Goal: Task Accomplishment & Management: Complete application form

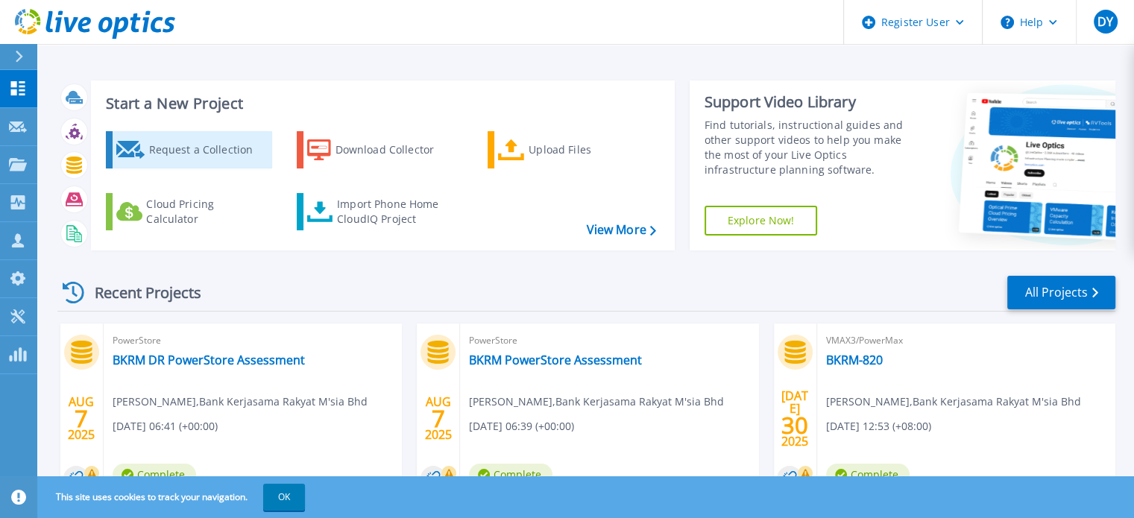
click at [217, 142] on div "Request a Collection" at bounding box center [207, 150] width 119 height 30
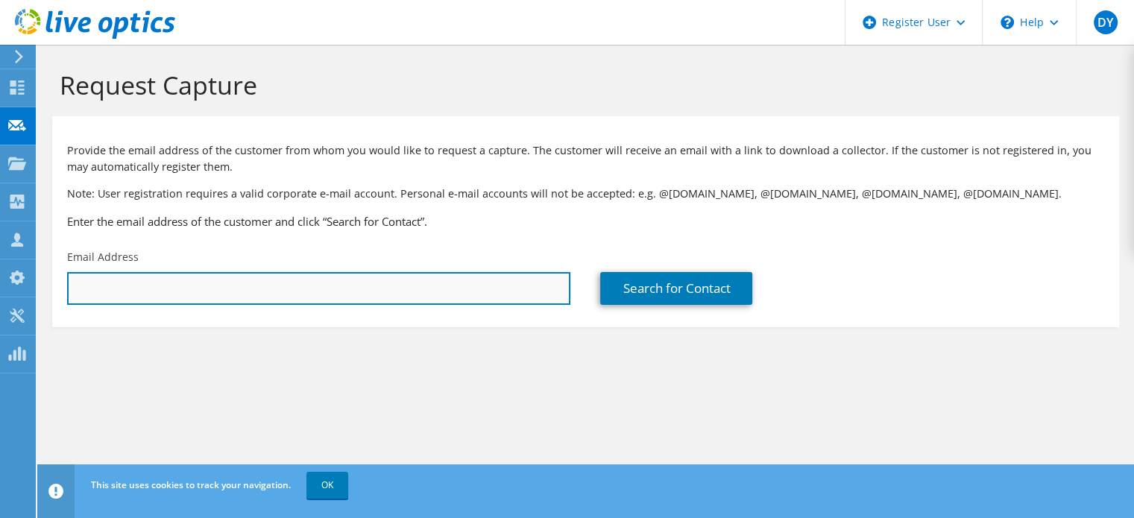
click at [432, 293] on input "text" at bounding box center [318, 288] width 503 height 33
paste input "ahmad.akram@muamalat.com.my"
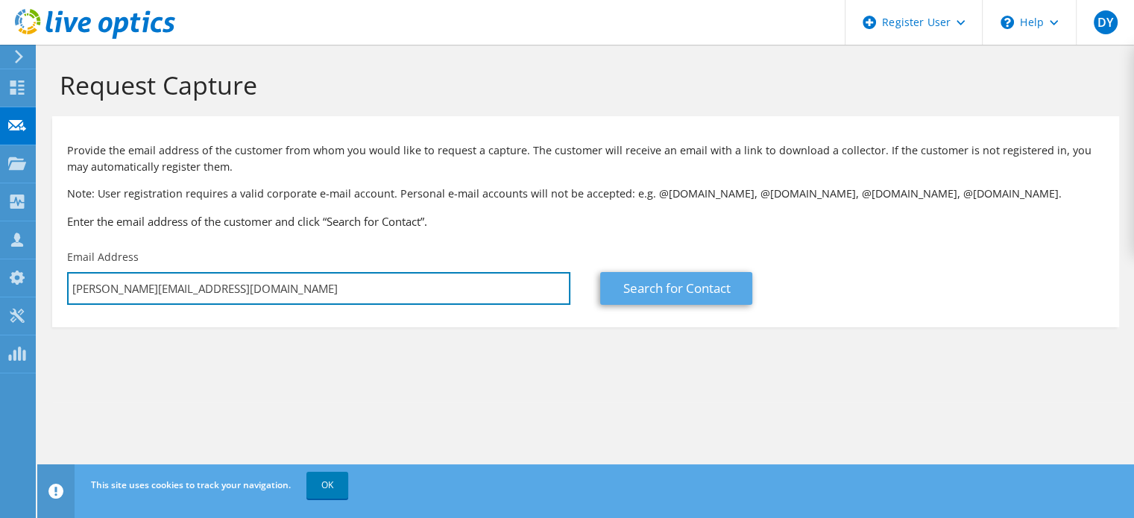
type input "ahmad.akram@muamalat.com.my"
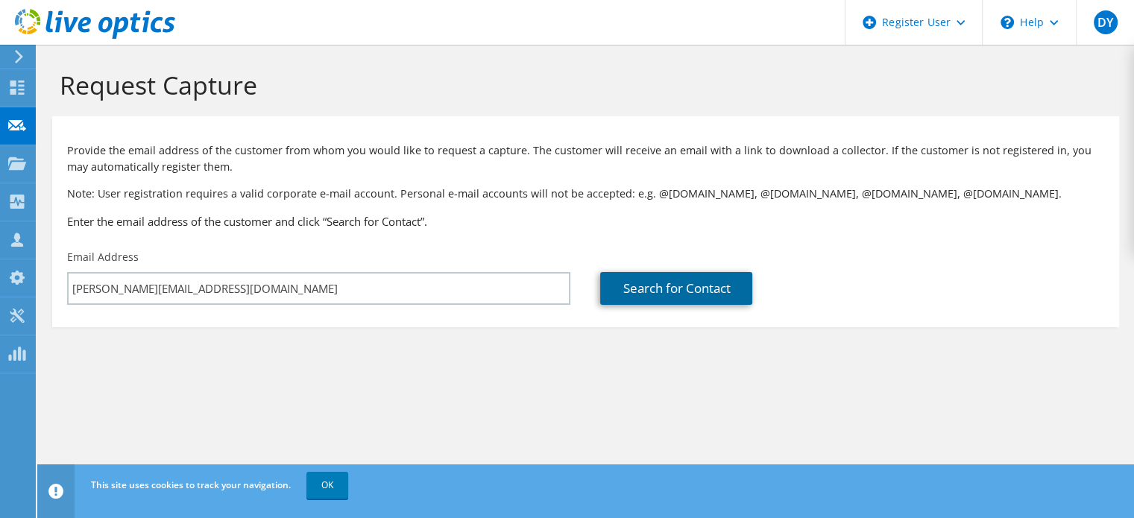
click at [646, 284] on link "Search for Contact" at bounding box center [676, 288] width 152 height 33
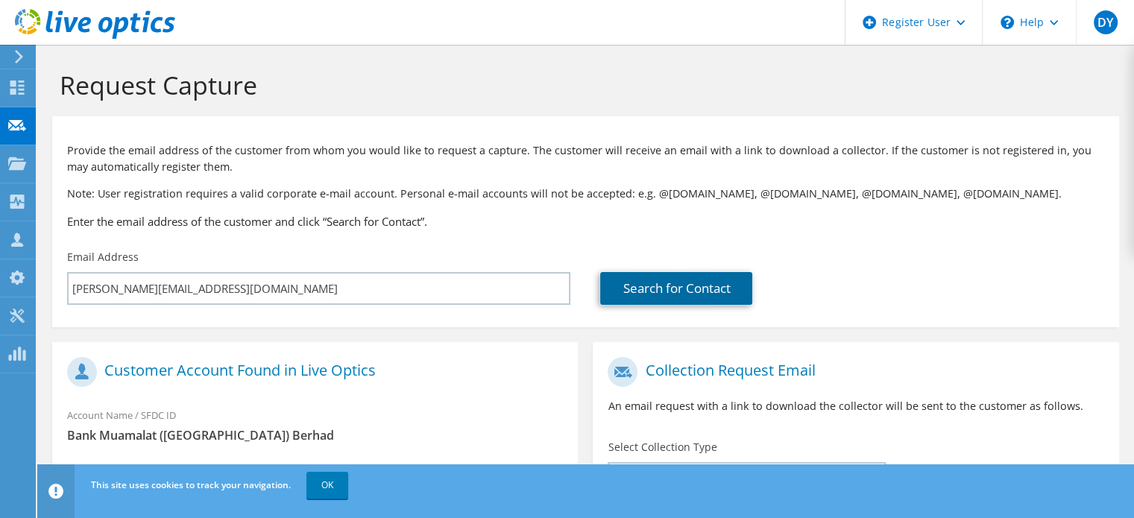
scroll to position [314, 0]
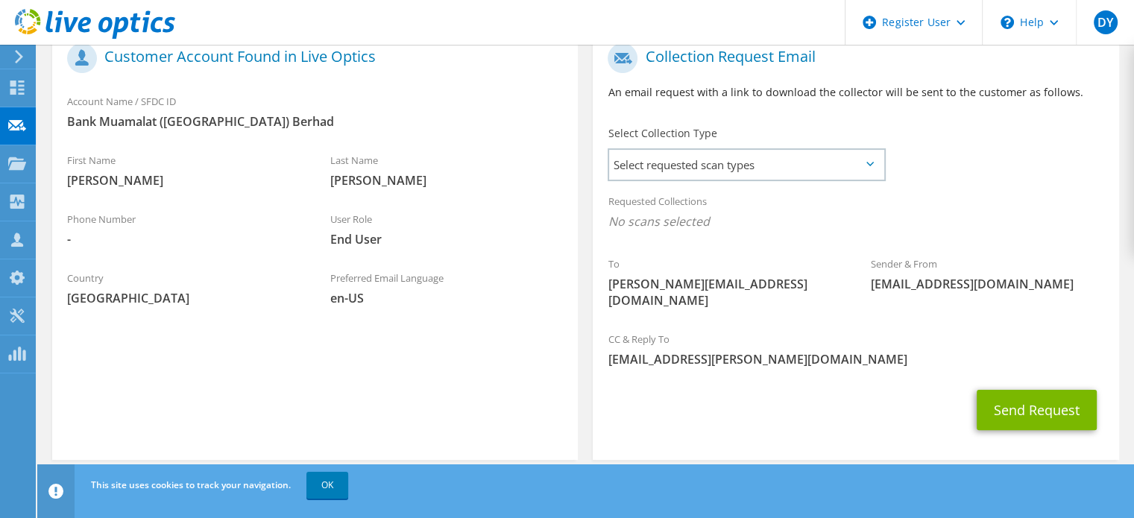
click at [866, 163] on icon at bounding box center [869, 164] width 7 height 4
click at [790, 166] on span "Select requested scan types" at bounding box center [746, 165] width 274 height 30
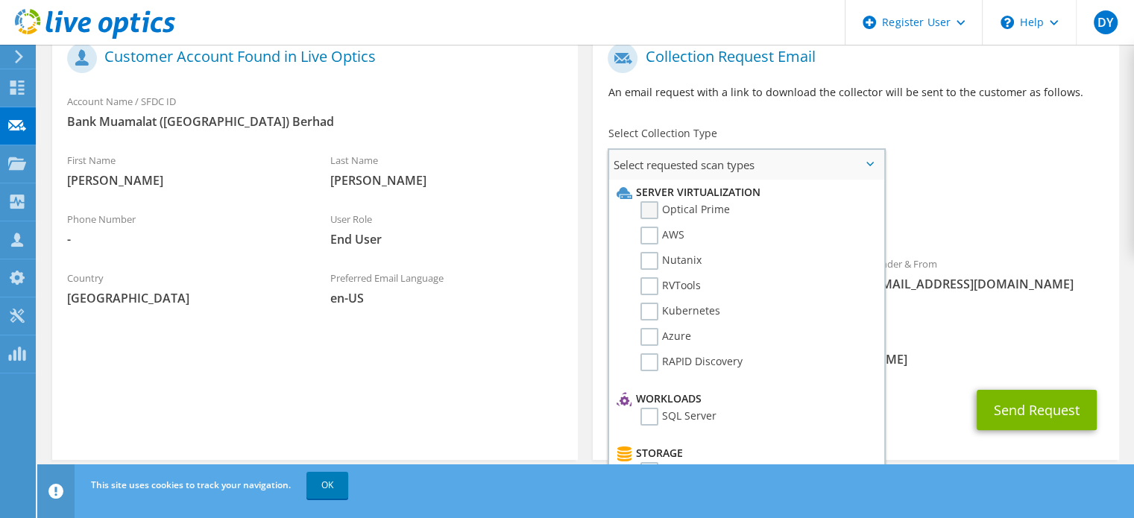
click at [643, 210] on label "Optical Prime" at bounding box center [685, 210] width 89 height 18
click at [0, 0] on input "Optical Prime" at bounding box center [0, 0] width 0 height 0
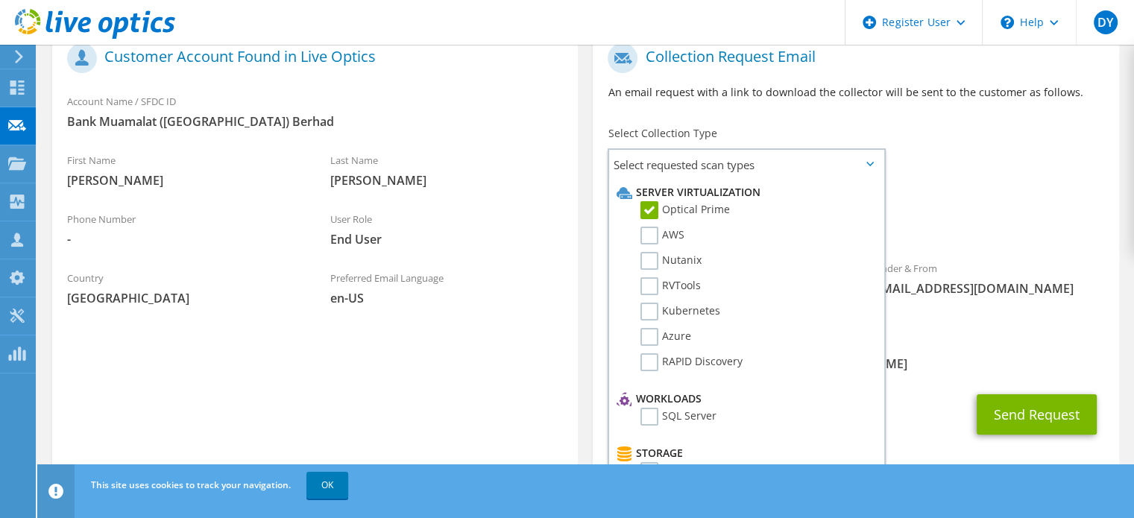
click at [917, 356] on div "CC & Reply To KahLoy.Yee@Dell.com" at bounding box center [856, 353] width 526 height 51
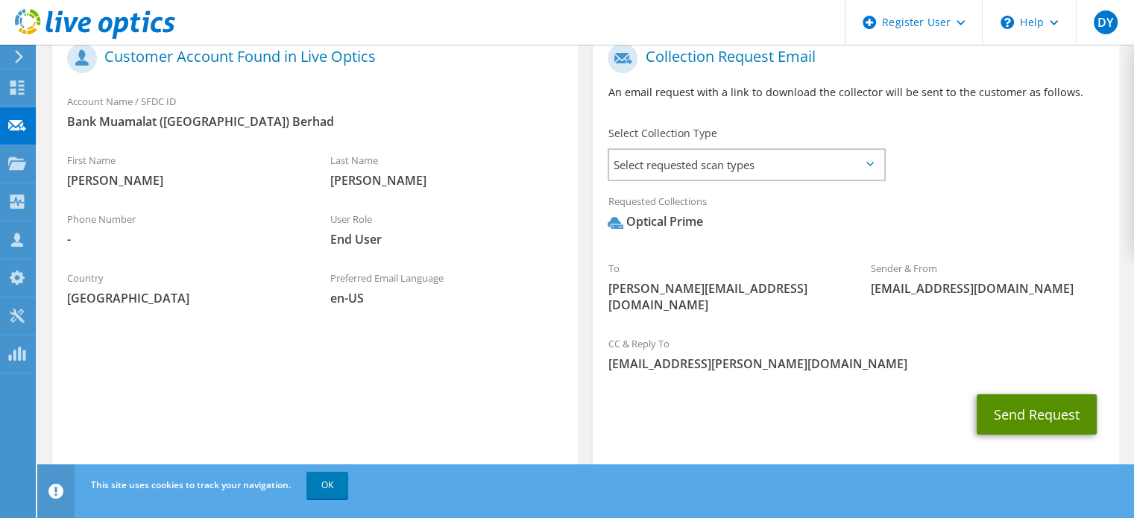
click at [1054, 399] on button "Send Request" at bounding box center [1037, 414] width 120 height 40
